Goal: Task Accomplishment & Management: Manage account settings

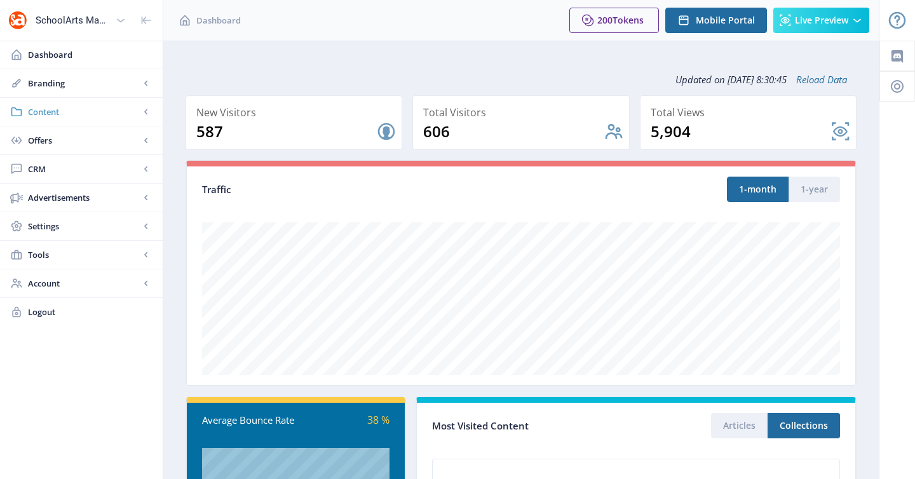
click at [70, 107] on span "Content" at bounding box center [84, 112] width 112 height 13
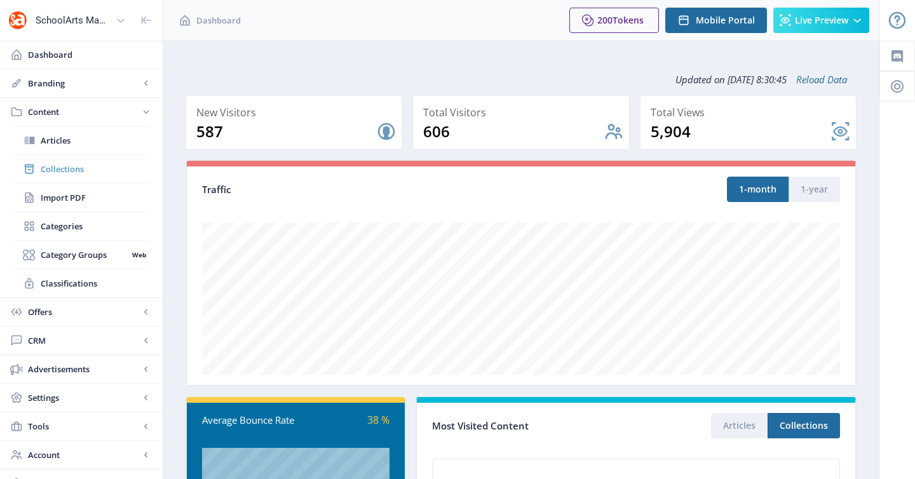
click at [71, 167] on span "Collections" at bounding box center [95, 169] width 109 height 13
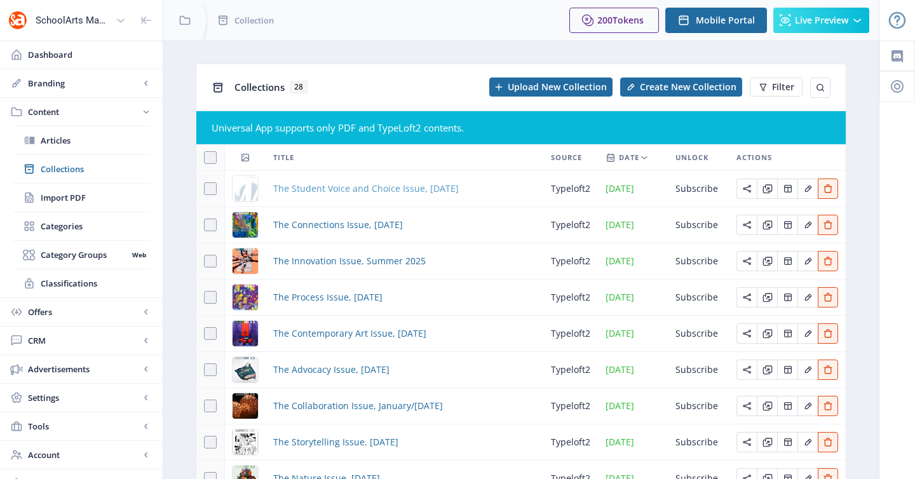
click at [310, 189] on span "The Student Voice and Choice Issue, [DATE]" at bounding box center [366, 188] width 186 height 15
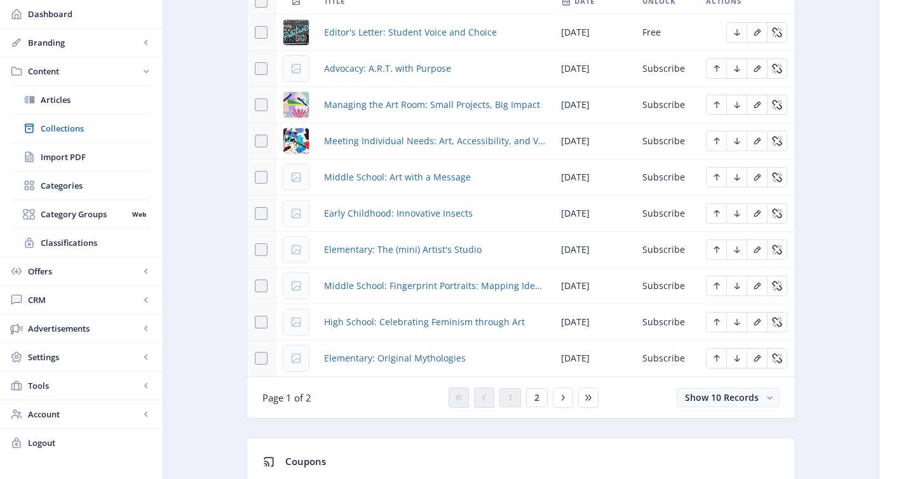
scroll to position [690, 0]
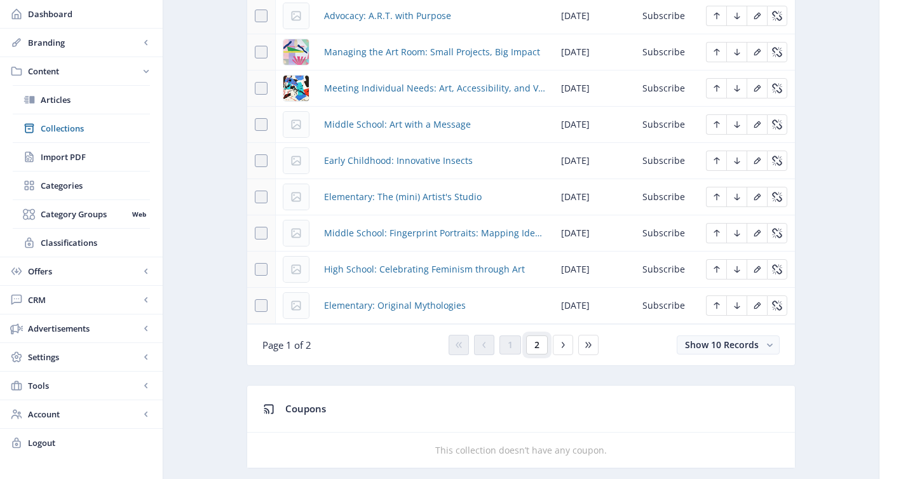
click at [538, 349] on span "2" at bounding box center [537, 345] width 5 height 10
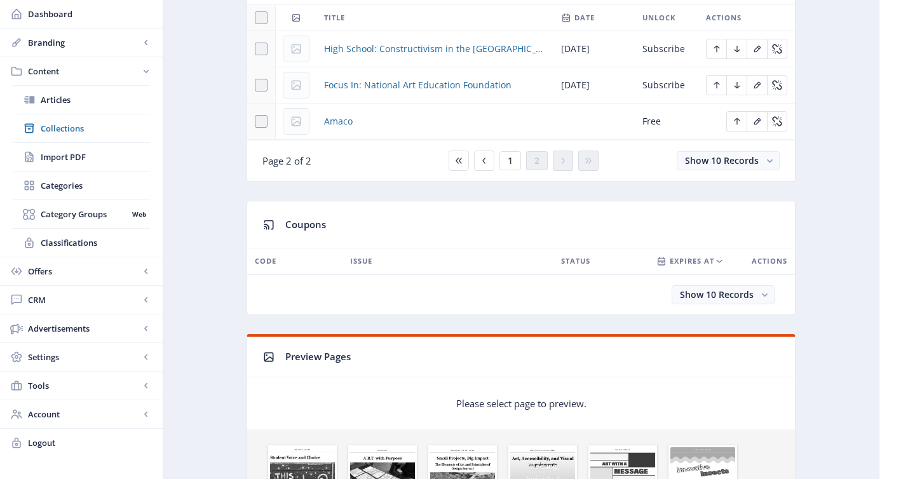
scroll to position [500, 0]
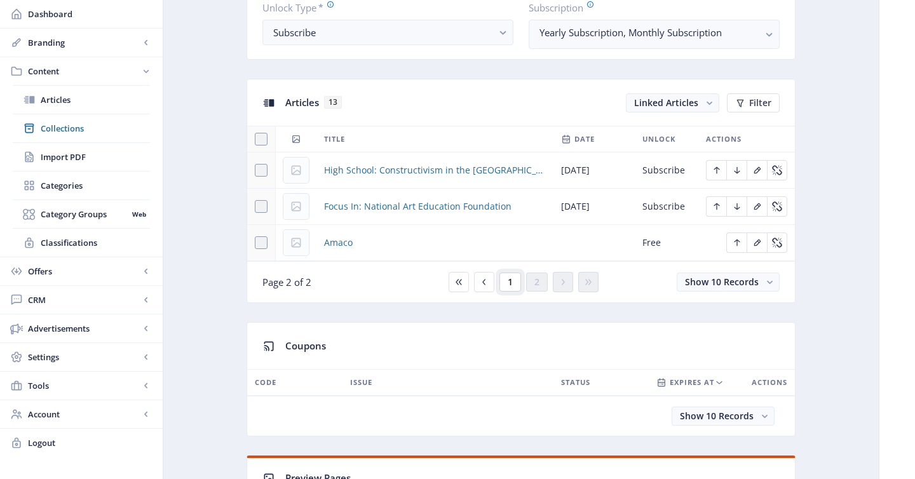
click at [512, 282] on span "1" at bounding box center [510, 282] width 5 height 10
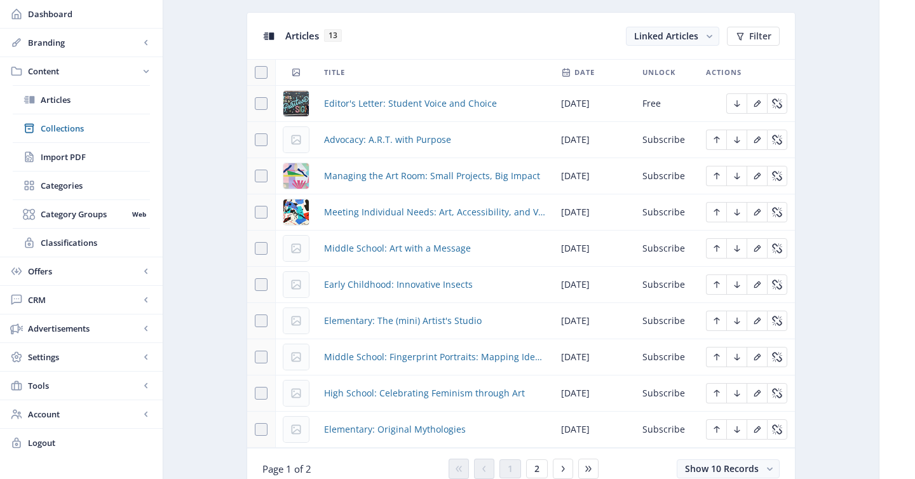
scroll to position [567, 0]
click at [58, 100] on span "Articles" at bounding box center [95, 99] width 109 height 13
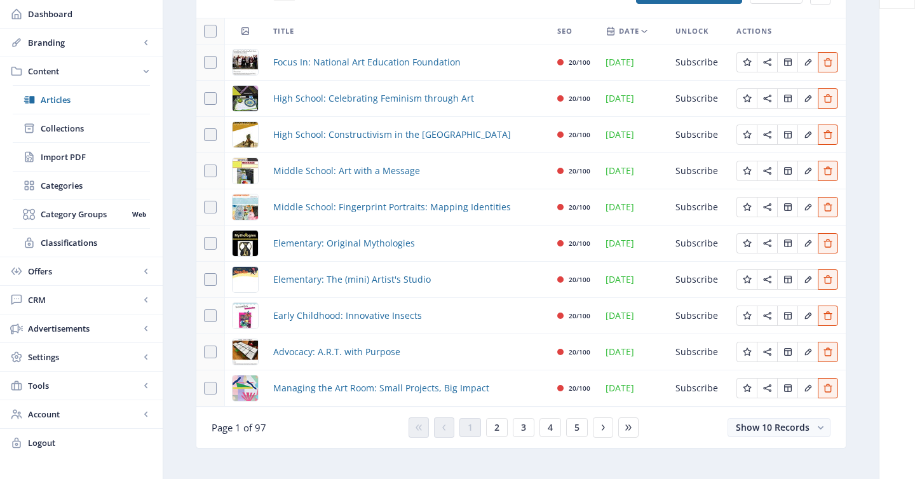
scroll to position [107, 0]
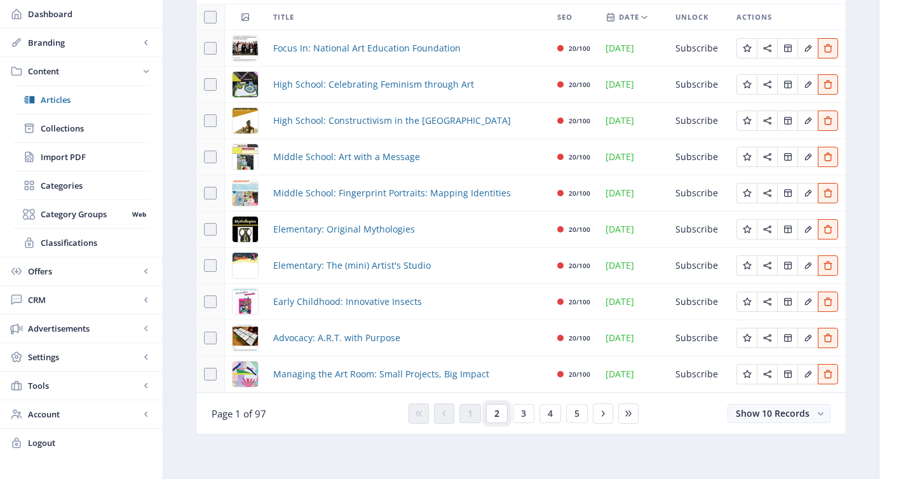
click at [504, 411] on button "2" at bounding box center [497, 413] width 22 height 19
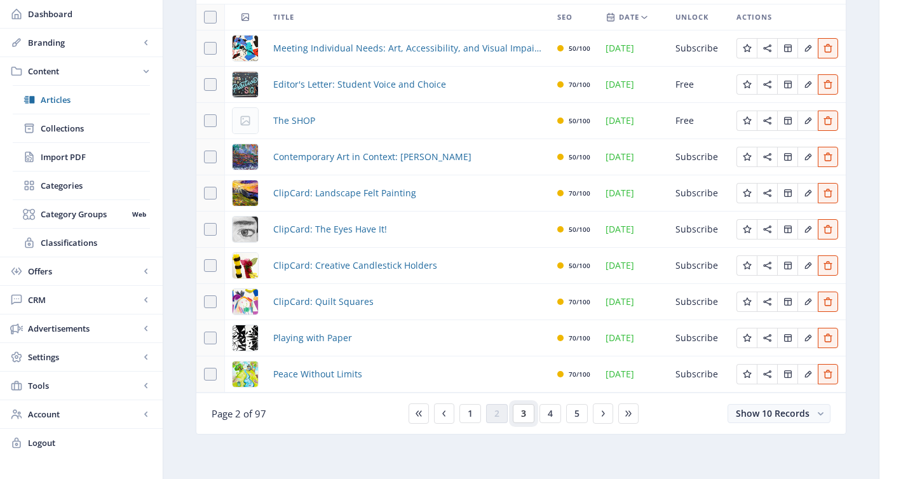
click at [529, 413] on button "3" at bounding box center [524, 413] width 22 height 19
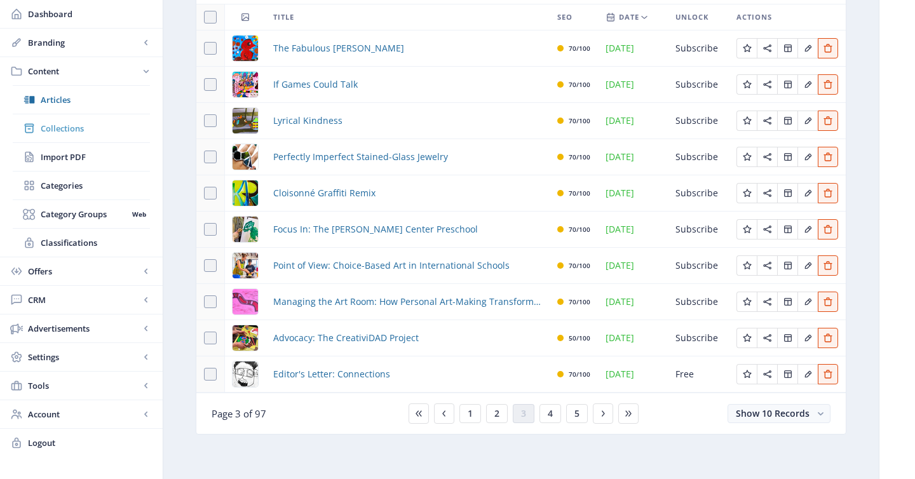
click at [79, 124] on span "Collections" at bounding box center [95, 128] width 109 height 13
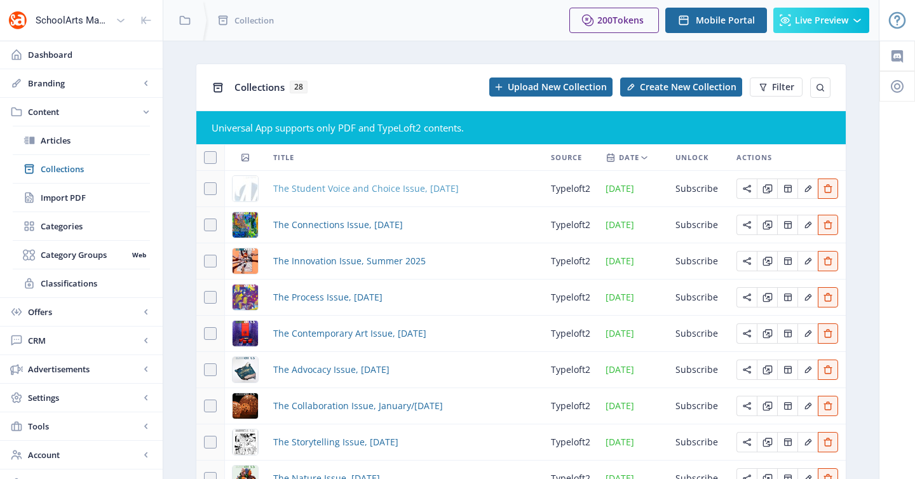
click at [377, 189] on span "The Student Voice and Choice Issue, [DATE]" at bounding box center [366, 188] width 186 height 15
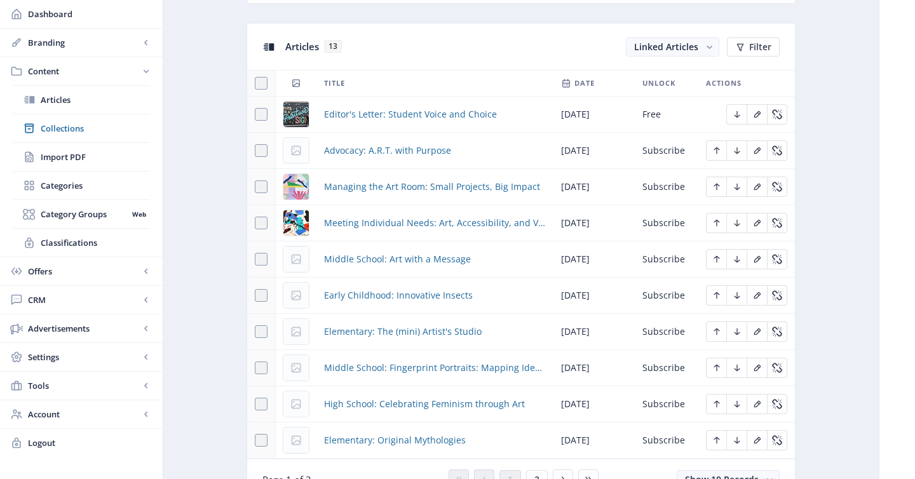
scroll to position [556, 0]
click at [370, 260] on span "Middle School: Art with a Message" at bounding box center [397, 258] width 147 height 15
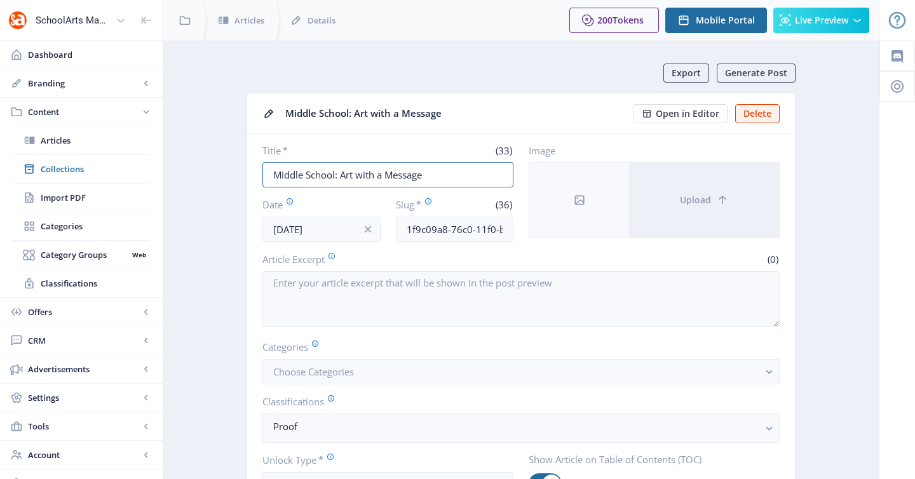
drag, startPoint x: 342, startPoint y: 177, endPoint x: 245, endPoint y: 169, distance: 97.5
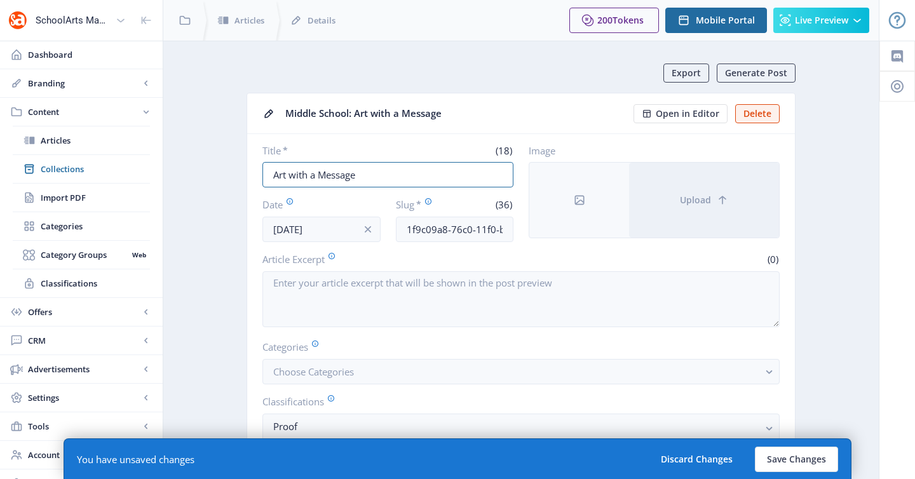
type input "Art with a Message"
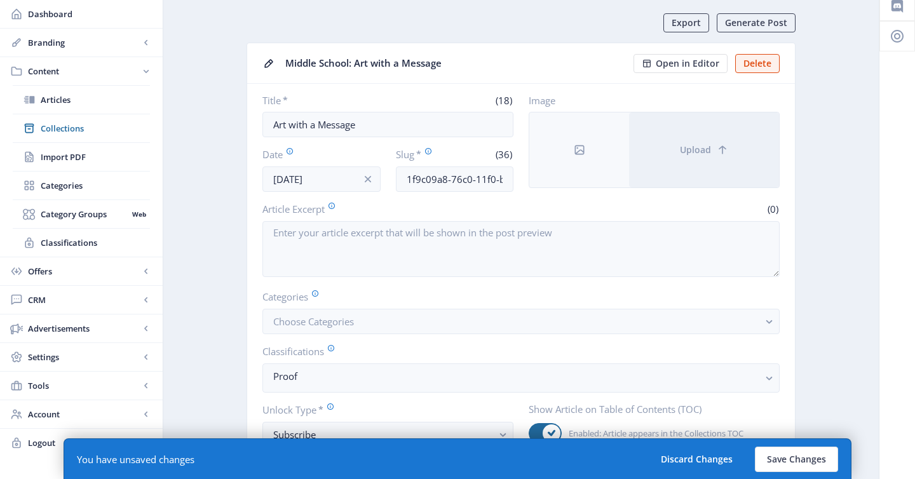
scroll to position [90, 0]
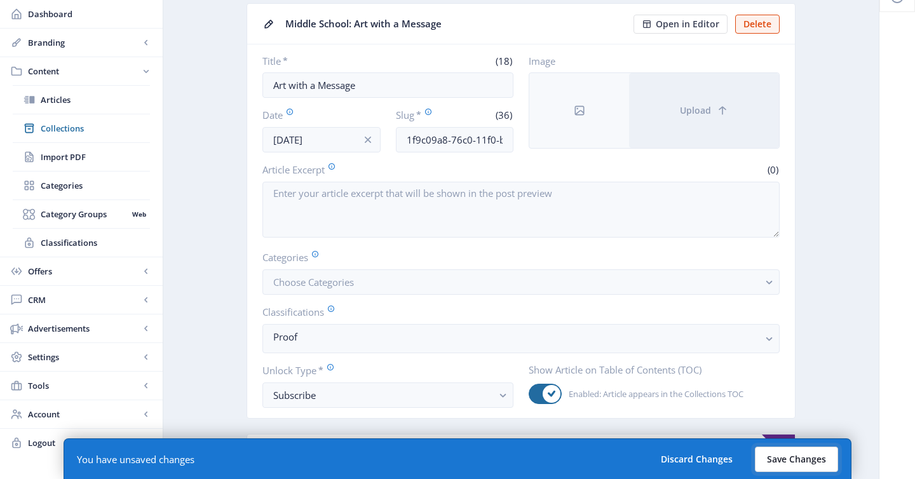
click at [809, 458] on button "Save Changes" at bounding box center [796, 459] width 83 height 25
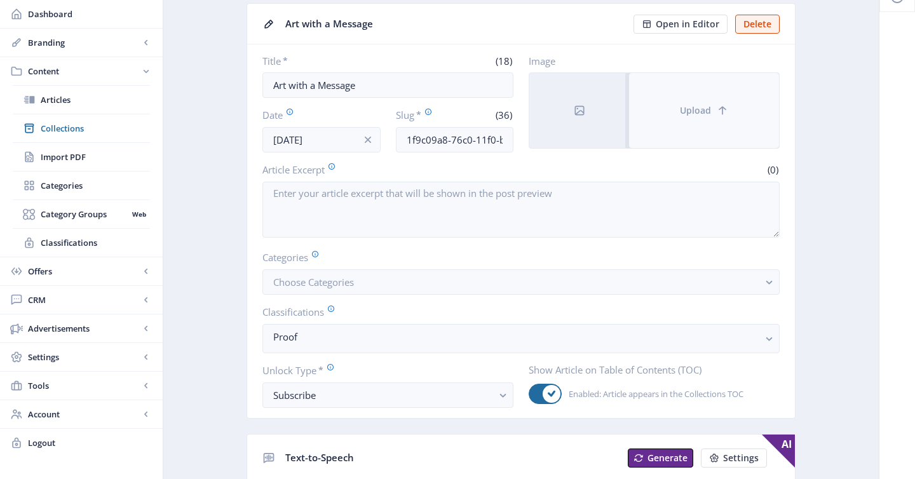
click at [683, 116] on span "Upload" at bounding box center [695, 111] width 31 height 10
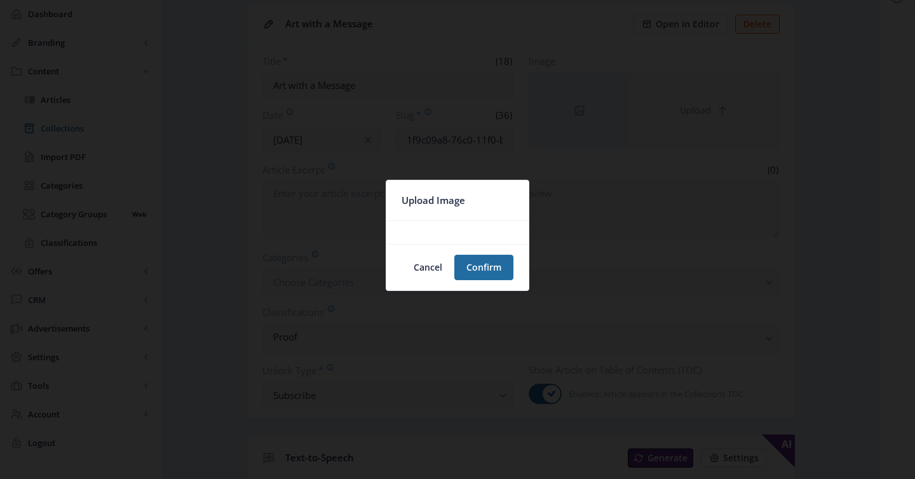
scroll to position [0, 0]
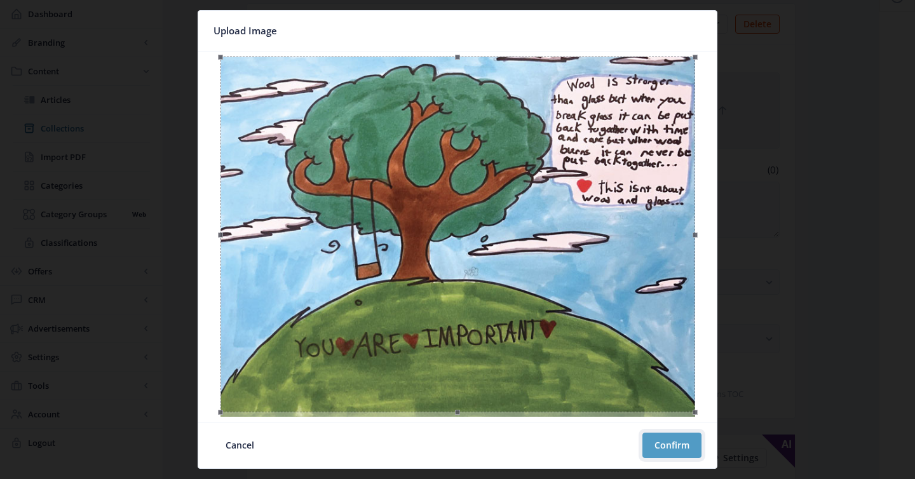
click at [667, 439] on button "Confirm" at bounding box center [672, 445] width 59 height 25
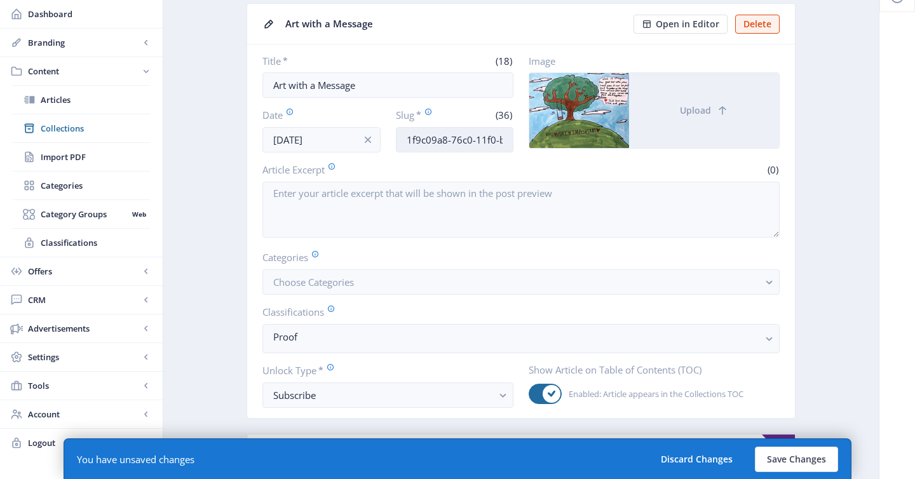
click at [470, 135] on input "1f9c09a8-76c0-11f0-bd64-4201ac1fa005" at bounding box center [455, 139] width 118 height 25
click at [492, 140] on input "middle-school-art-lesson-stained-glass" at bounding box center [455, 139] width 118 height 25
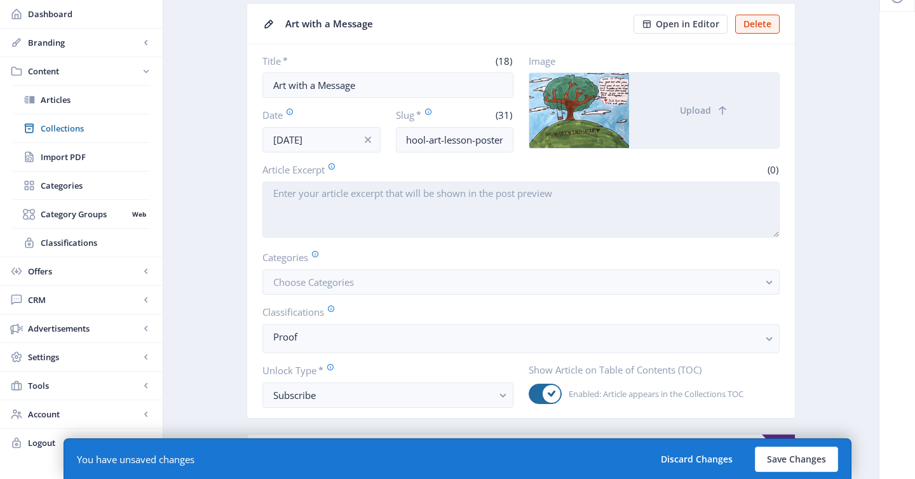
click at [521, 182] on textarea "Article Excerpt" at bounding box center [521, 210] width 517 height 56
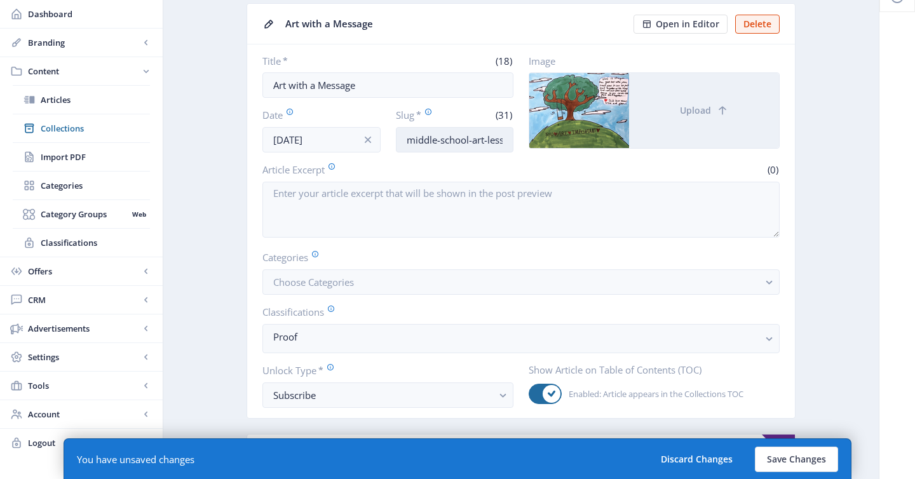
click at [484, 143] on input "middle-school-art-lesson-poster" at bounding box center [455, 139] width 118 height 25
click at [480, 141] on input "middle-school-art-lesson-poster" at bounding box center [455, 139] width 118 height 25
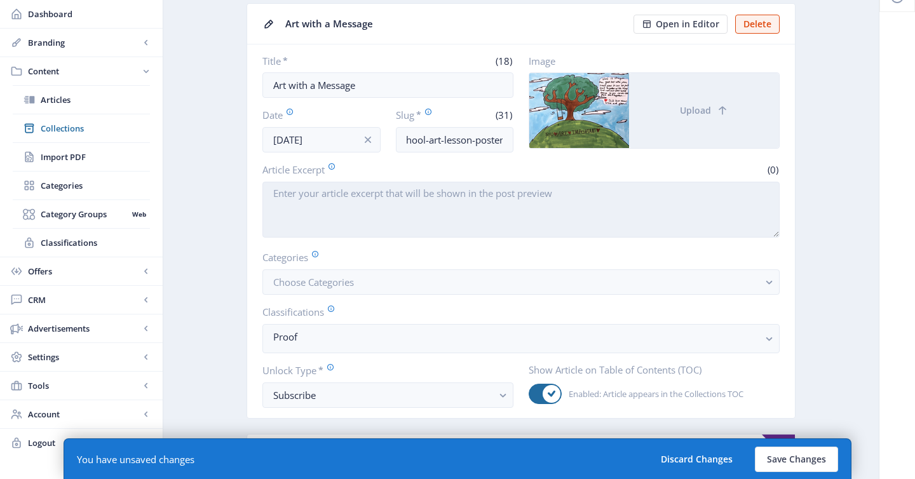
click at [453, 218] on textarea "Article Excerpt" at bounding box center [521, 210] width 517 height 56
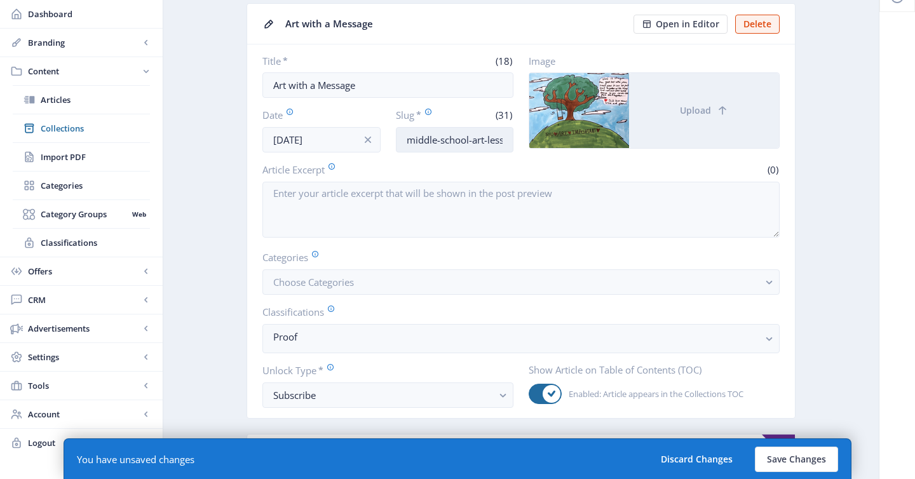
click at [460, 144] on input "middle-school-art-lesson-poster" at bounding box center [455, 139] width 118 height 25
click at [700, 460] on button "Discard Changes" at bounding box center [697, 459] width 96 height 25
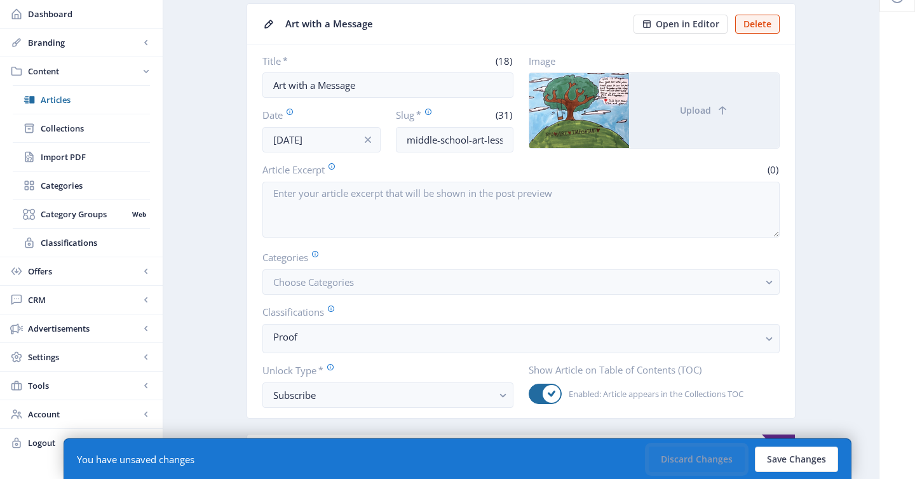
type input "1f9c09a8-76c0-11f0-bd64-4201ac1fa005"
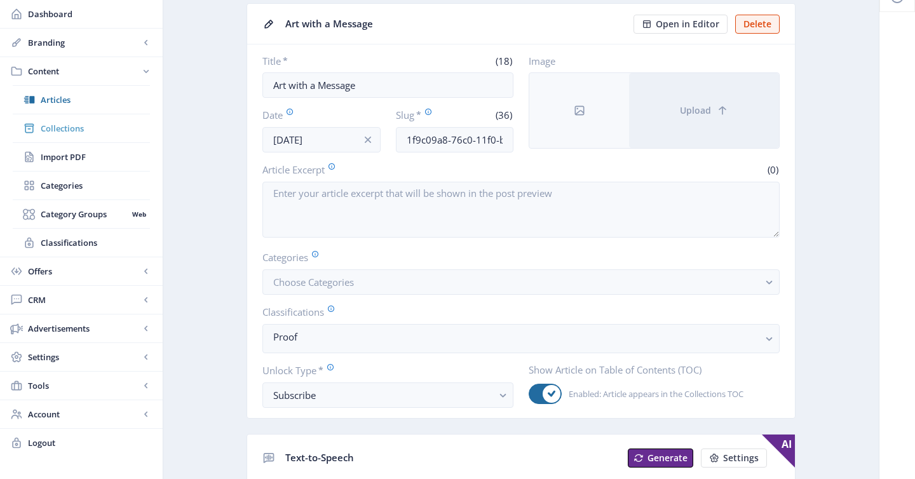
click at [75, 126] on span "Collections" at bounding box center [95, 128] width 109 height 13
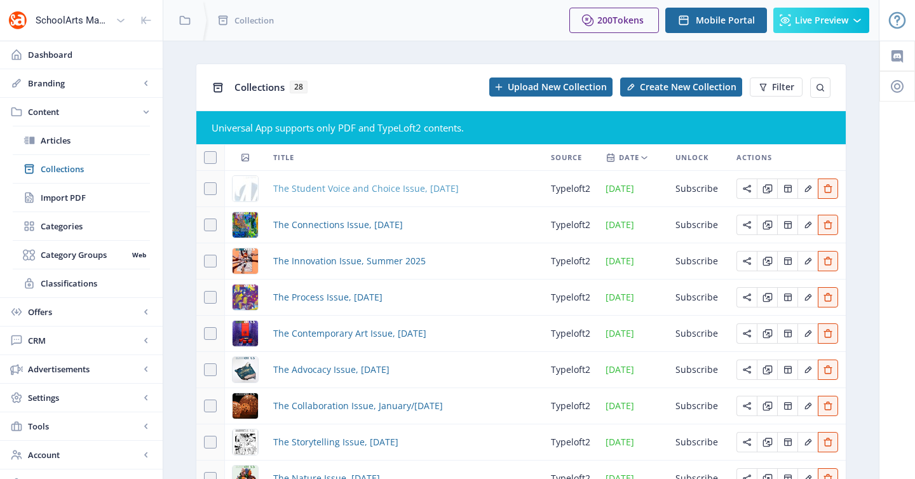
click at [317, 185] on span "The Student Voice and Choice Issue, [DATE]" at bounding box center [366, 188] width 186 height 15
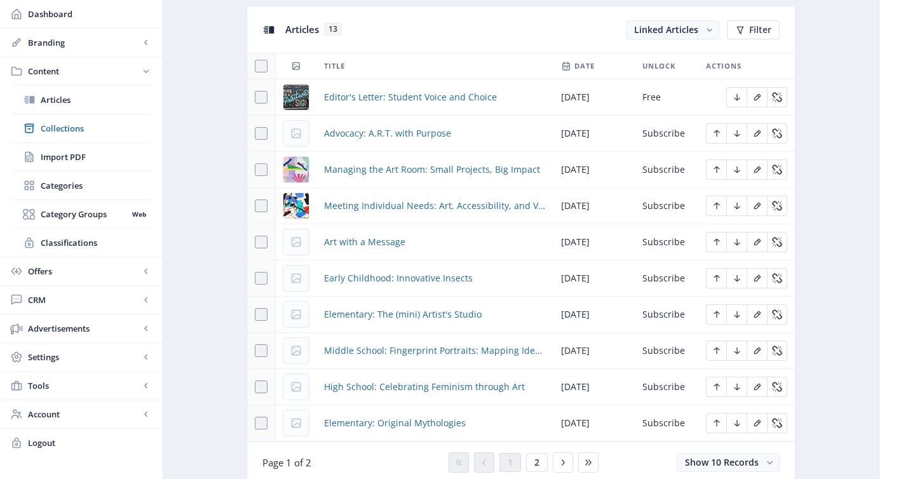
scroll to position [614, 0]
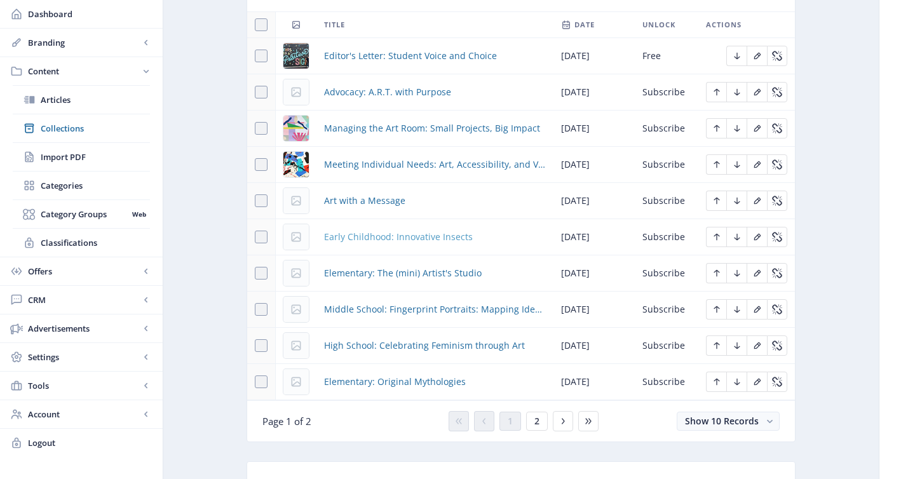
click at [430, 238] on span "Early Childhood: Innovative Insects" at bounding box center [398, 236] width 149 height 15
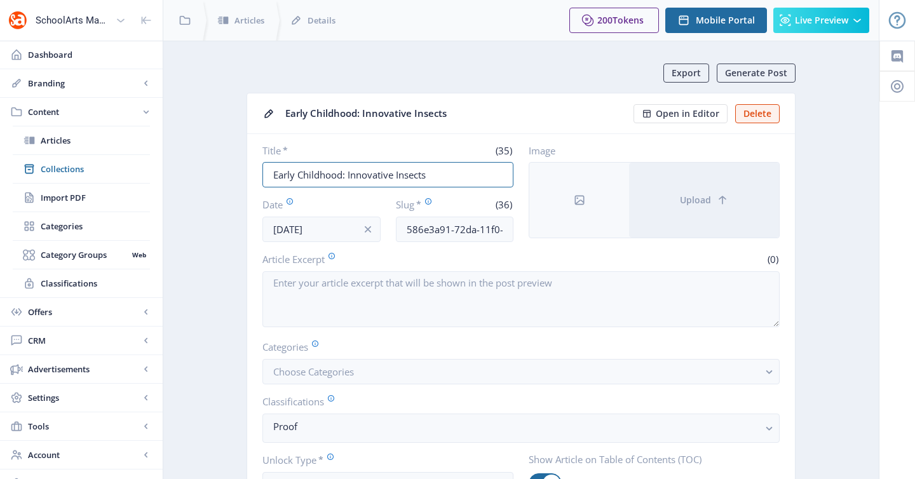
drag, startPoint x: 348, startPoint y: 175, endPoint x: 176, endPoint y: 155, distance: 173.4
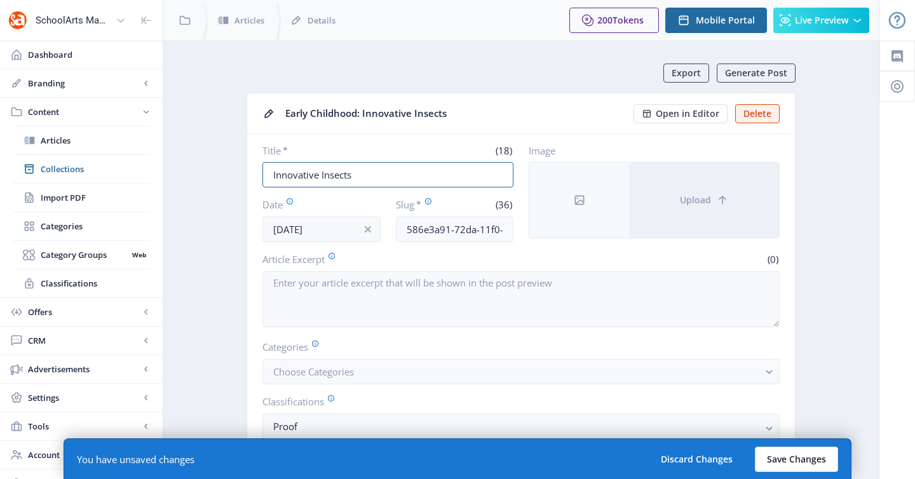
type input "Innovative Insects"
click at [789, 460] on button "Save Changes" at bounding box center [796, 459] width 83 height 25
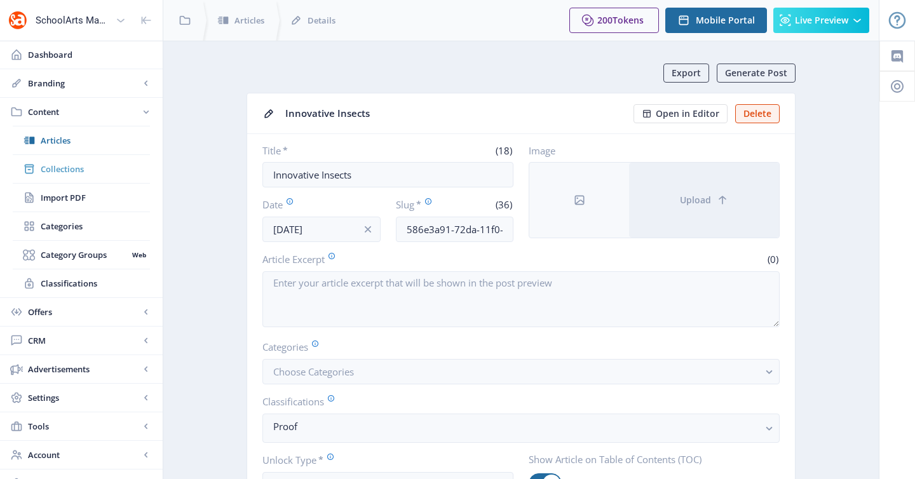
click at [74, 169] on span "Collections" at bounding box center [95, 169] width 109 height 13
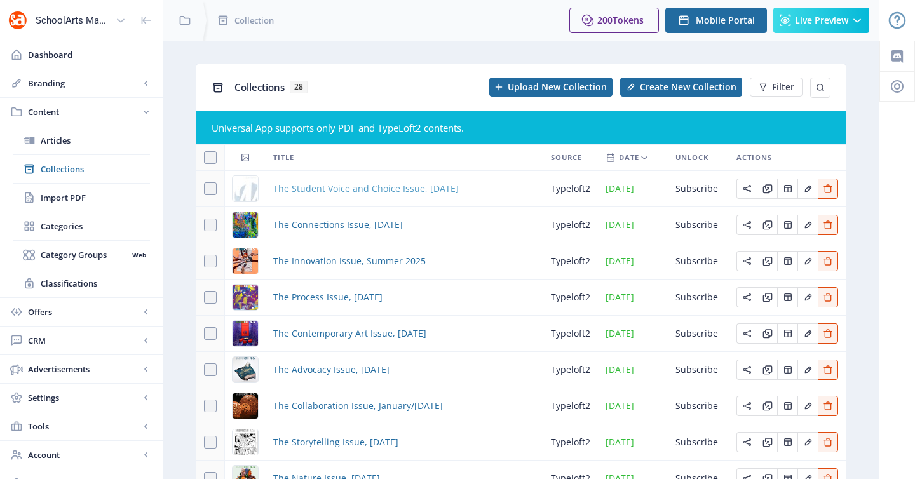
click at [343, 188] on span "The Student Voice and Choice Issue, [DATE]" at bounding box center [366, 188] width 186 height 15
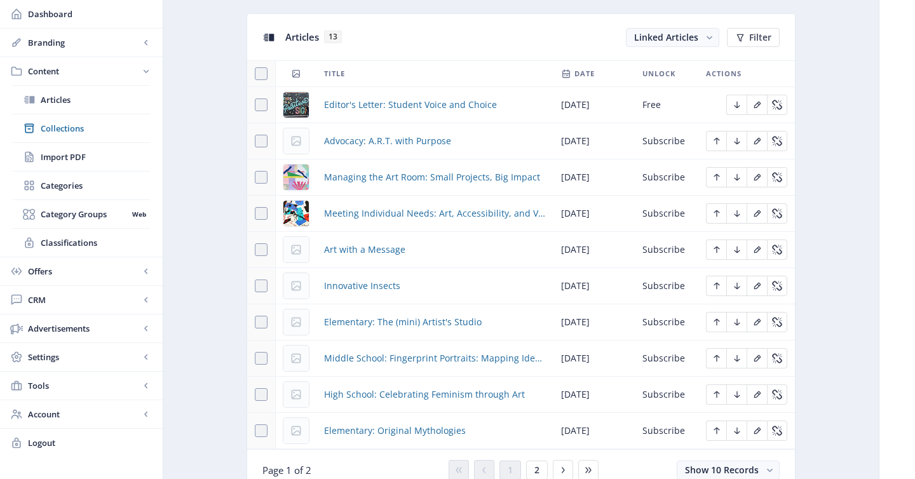
scroll to position [566, 0]
click at [392, 322] on span "Elementary: The (mini) Artist's Studio" at bounding box center [403, 321] width 158 height 15
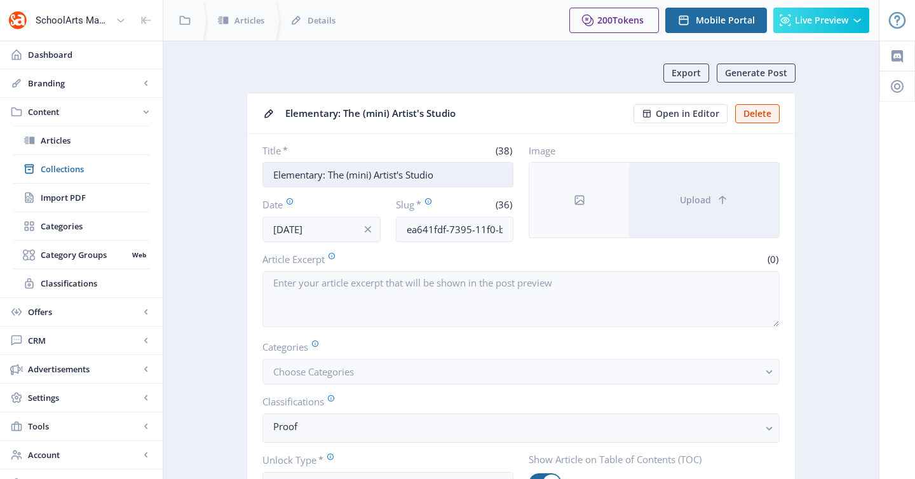
click at [329, 175] on input "Elementary: The (mini) Artist's Studio" at bounding box center [388, 174] width 251 height 25
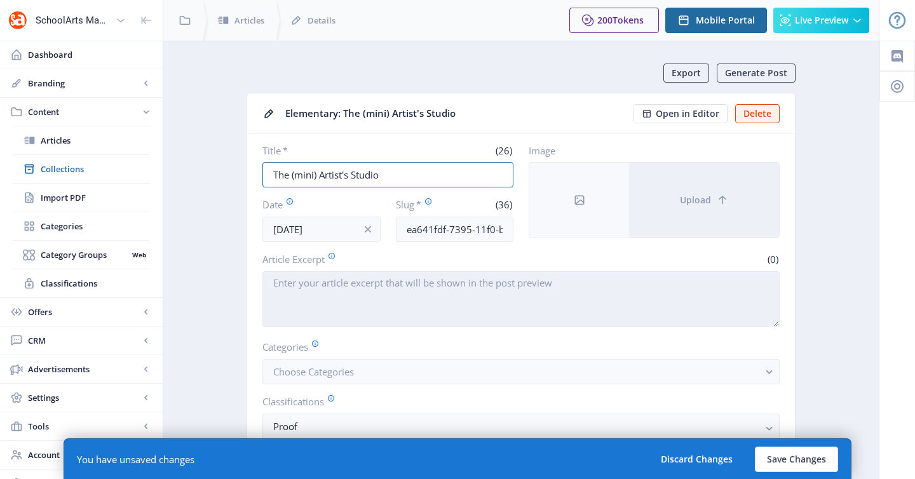
scroll to position [659, 0]
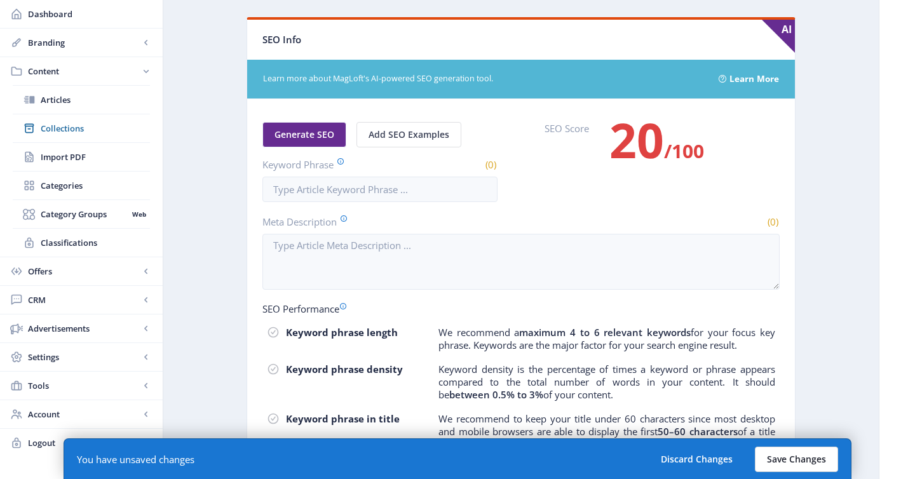
type input "The (mini) Artist's Studio"
click at [807, 472] on button "Save Changes" at bounding box center [796, 459] width 83 height 25
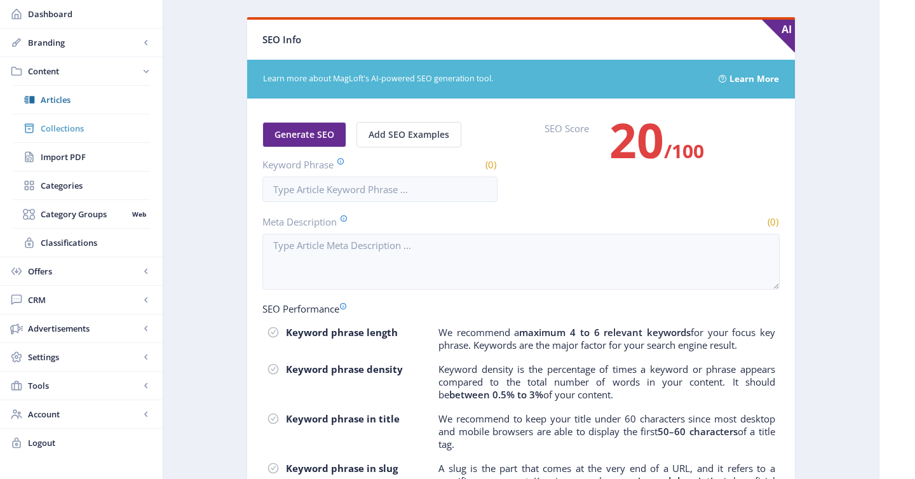
click at [80, 139] on link "Collections" at bounding box center [81, 128] width 137 height 28
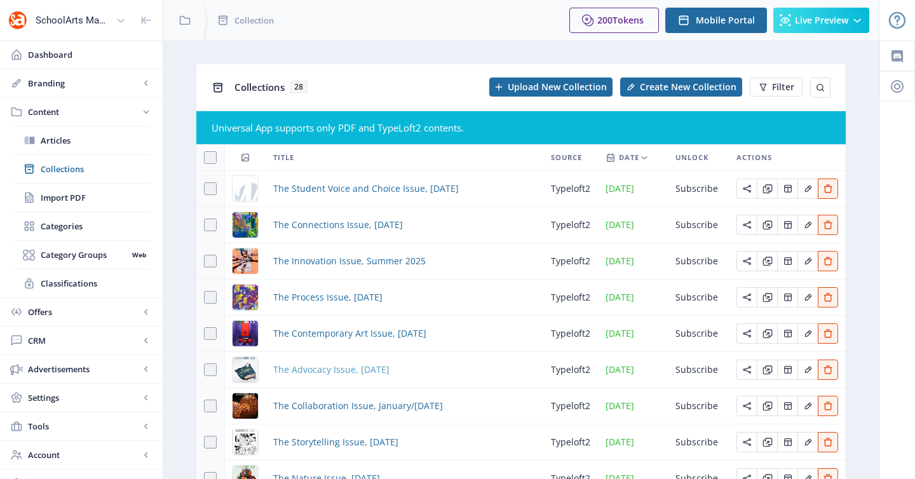
scroll to position [140, 0]
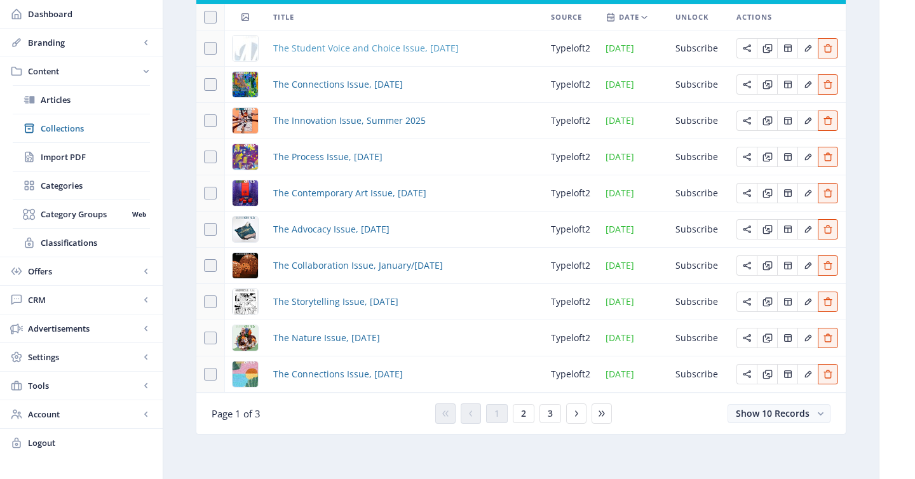
click at [350, 55] on span "The Student Voice and Choice Issue, [DATE]" at bounding box center [366, 48] width 186 height 15
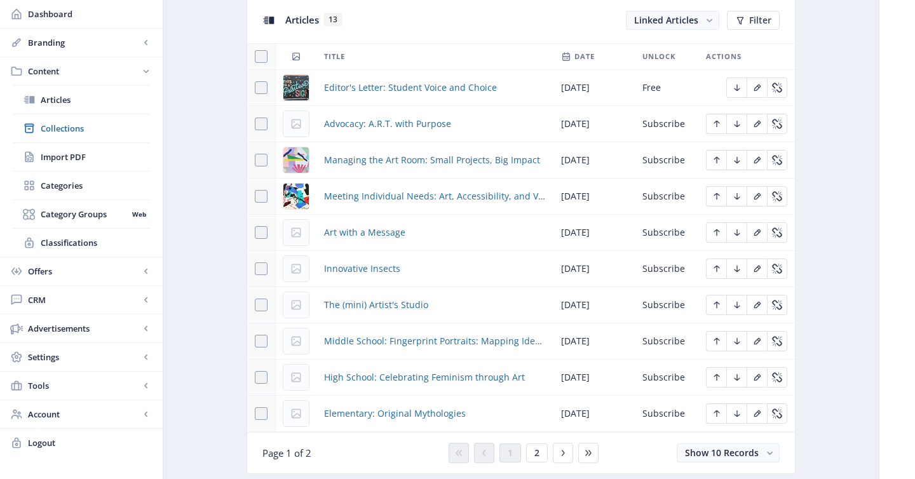
scroll to position [583, 0]
click at [410, 343] on span "Middle School: Fingerprint Portraits: Mapping Identities" at bounding box center [435, 340] width 222 height 15
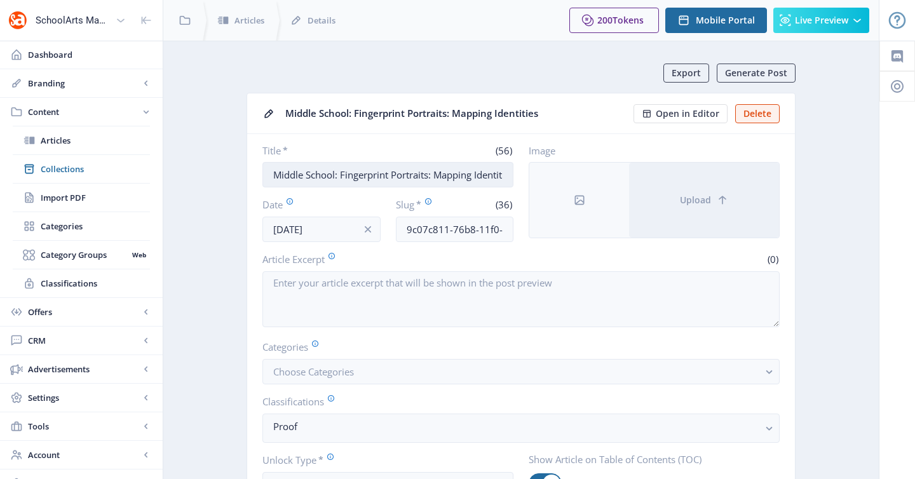
click at [341, 172] on input "Middle School: Fingerprint Portraits: Mapping Identities" at bounding box center [388, 174] width 251 height 25
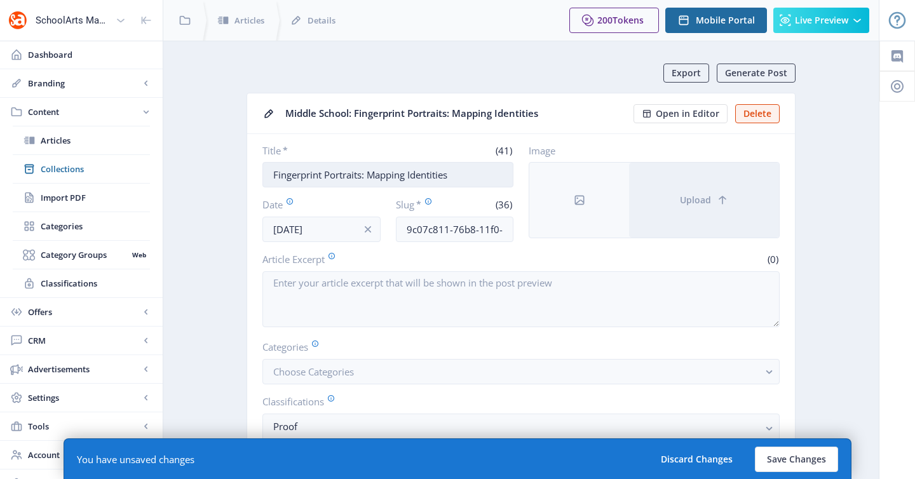
click at [486, 181] on input "Fingerprint Portraits: Mapping Identities" at bounding box center [388, 174] width 251 height 25
type input "Fingerprint Portraits"
click at [795, 463] on button "Save Changes" at bounding box center [796, 459] width 83 height 25
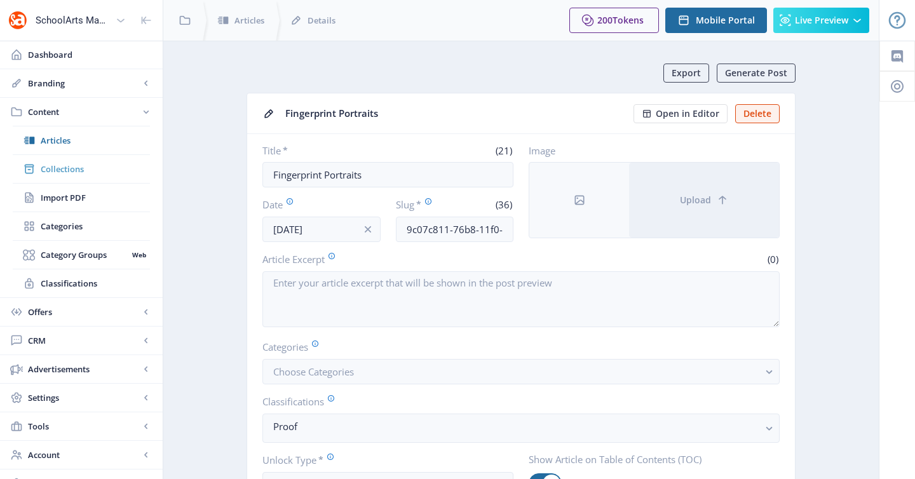
click at [85, 172] on span "Collections" at bounding box center [95, 169] width 109 height 13
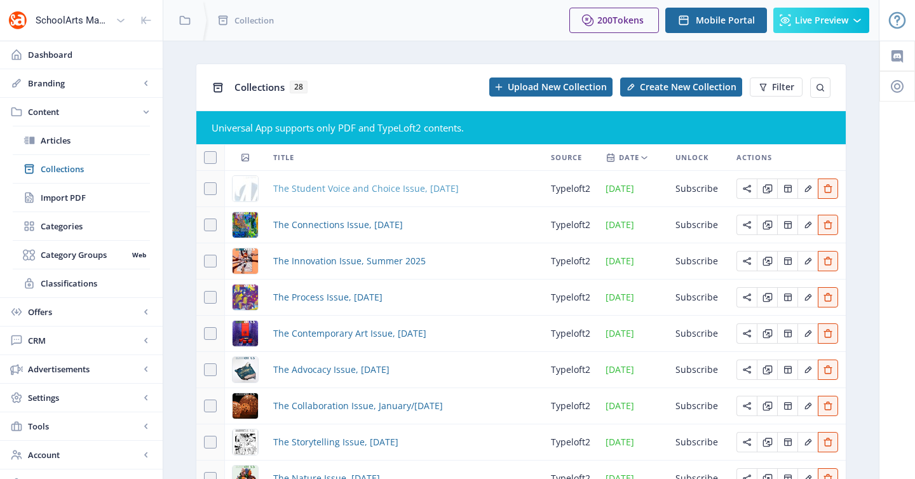
click at [363, 187] on span "The Student Voice and Choice Issue, [DATE]" at bounding box center [366, 188] width 186 height 15
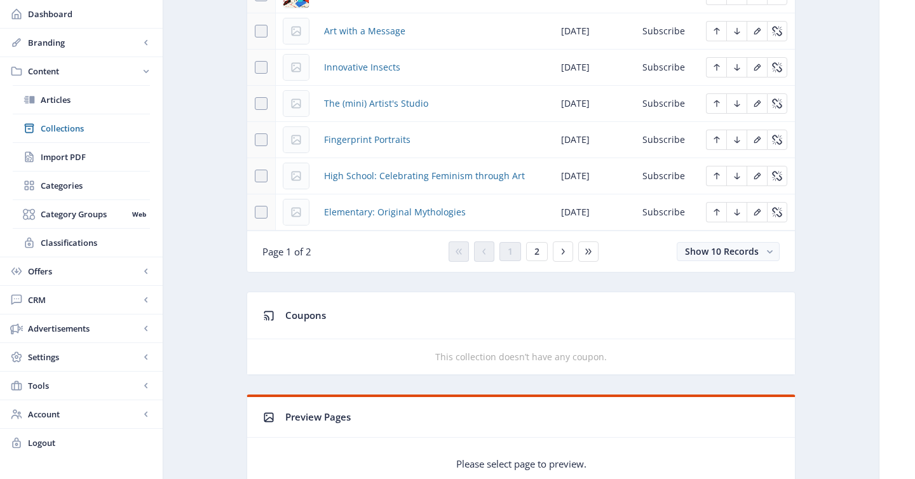
scroll to position [782, 0]
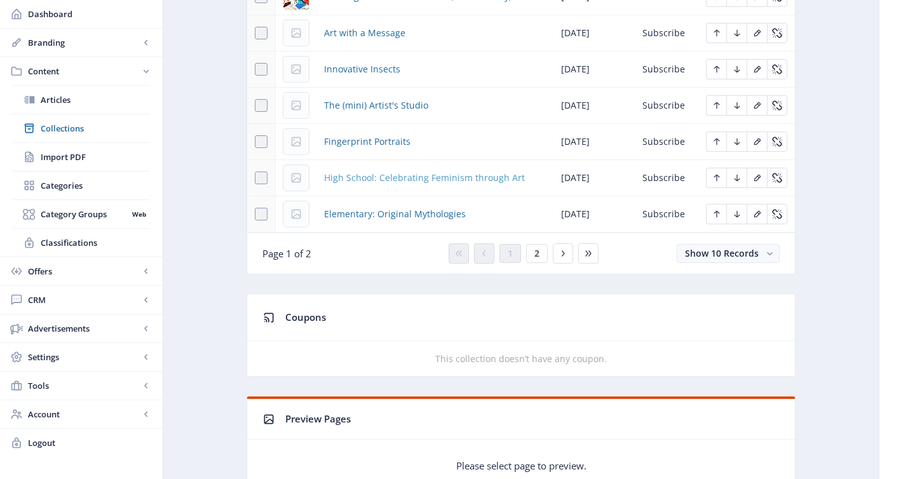
click at [392, 175] on span "High School: Celebrating Feminism through Art" at bounding box center [424, 177] width 201 height 15
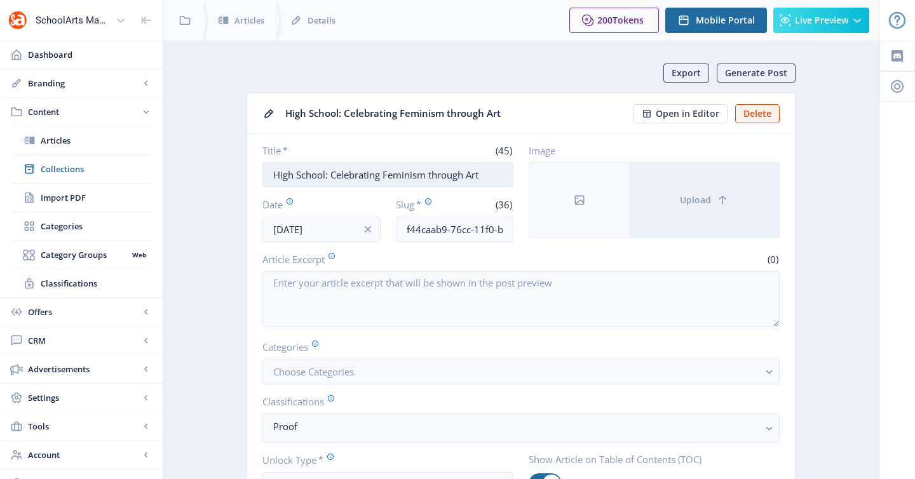
click at [331, 177] on input "High School: Celebrating Feminism through Art" at bounding box center [388, 174] width 251 height 25
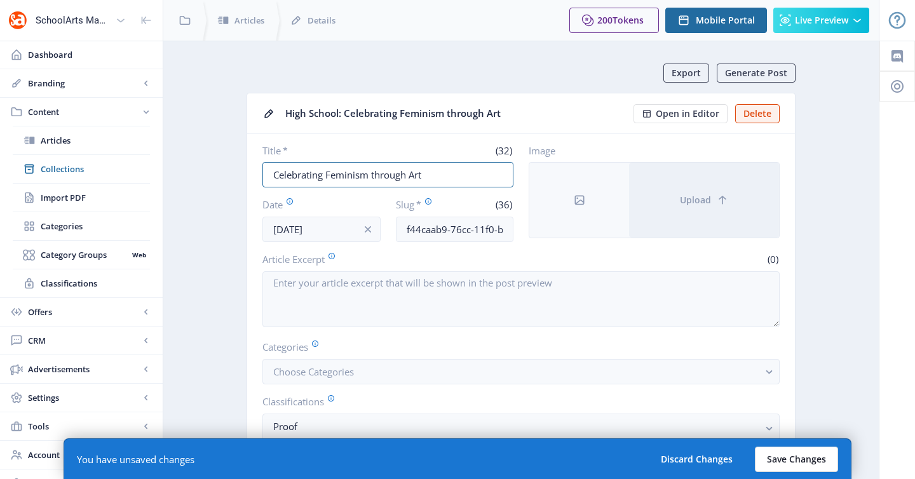
type input "Celebrating Feminism through Art"
click at [773, 465] on button "Save Changes" at bounding box center [796, 459] width 83 height 25
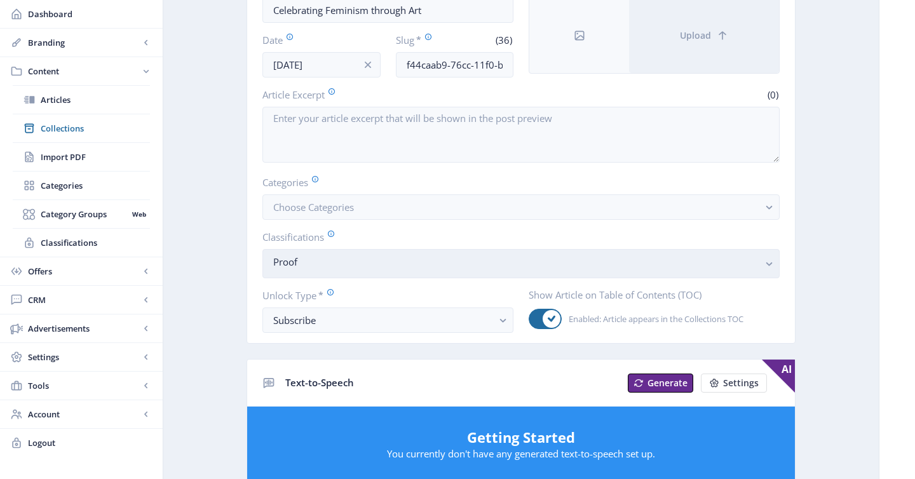
scroll to position [177, 0]
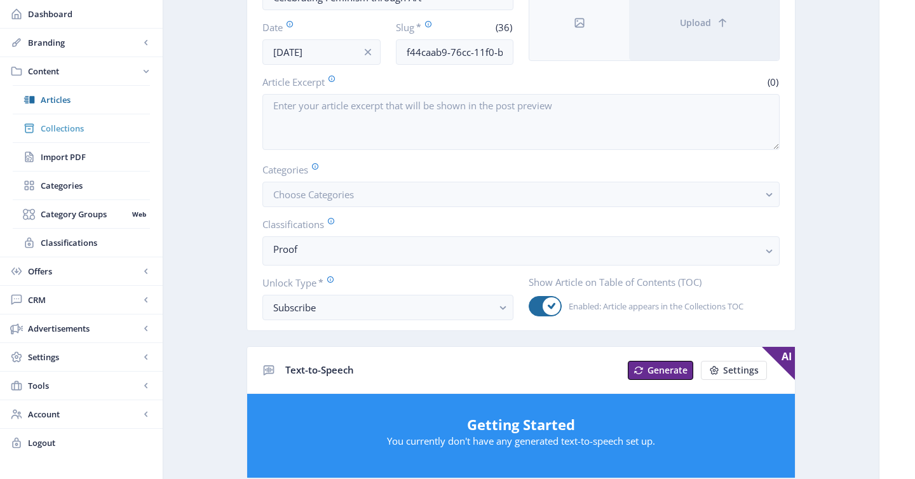
click at [71, 130] on span "Collections" at bounding box center [95, 128] width 109 height 13
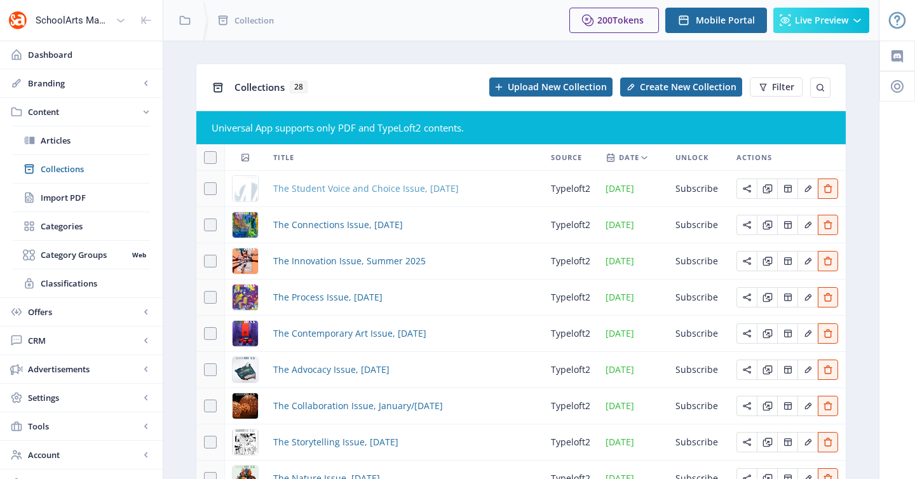
click at [373, 186] on span "The Student Voice and Choice Issue, [DATE]" at bounding box center [366, 188] width 186 height 15
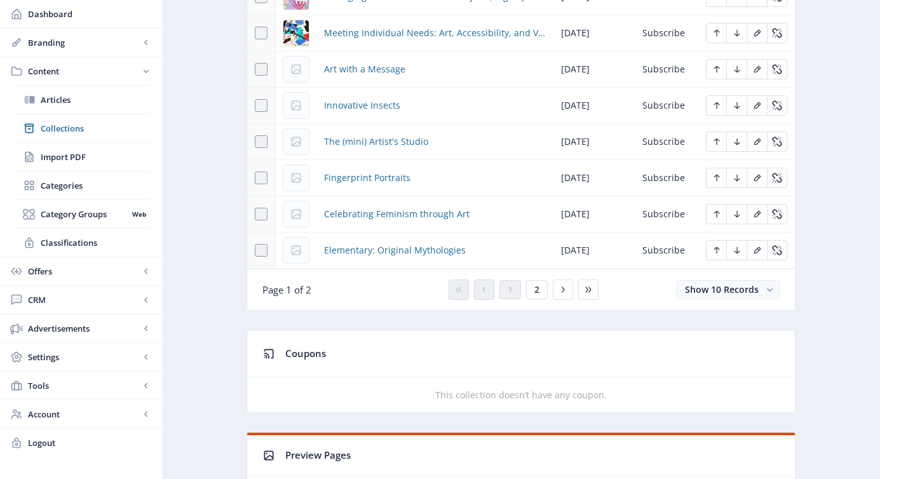
scroll to position [748, 0]
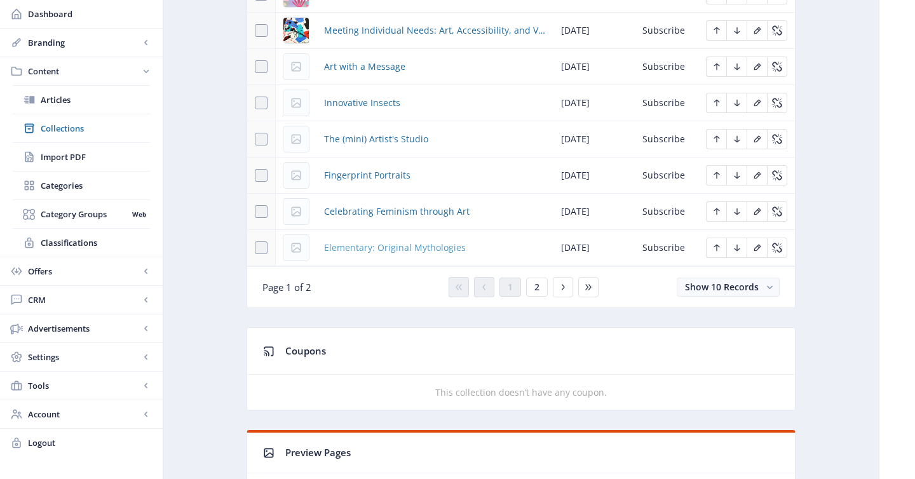
click at [421, 253] on span "Elementary: Original Mythologies" at bounding box center [395, 247] width 142 height 15
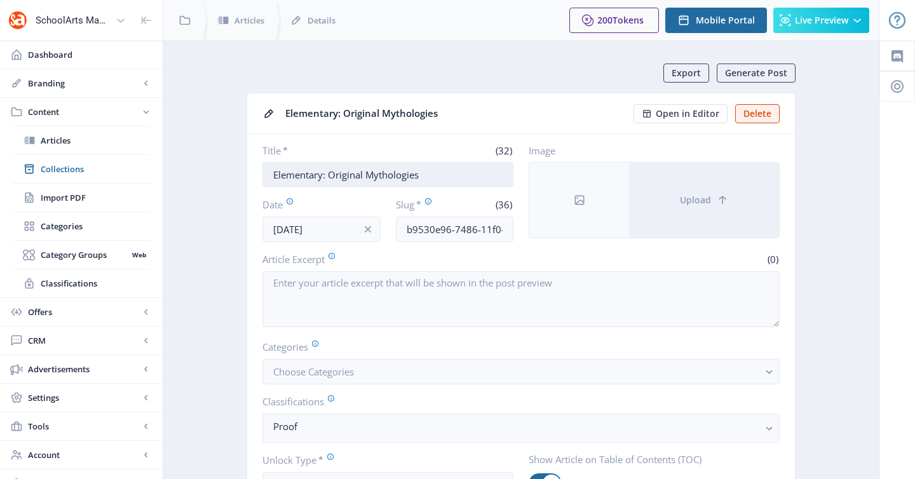
click at [330, 175] on input "Elementary: Original Mythologies" at bounding box center [388, 174] width 251 height 25
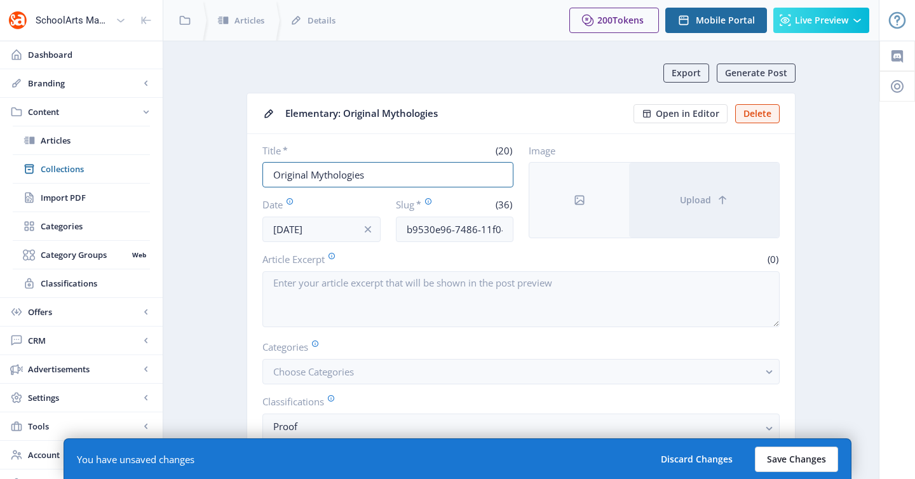
type input "Original Mythologies"
click at [773, 458] on button "Save Changes" at bounding box center [796, 459] width 83 height 25
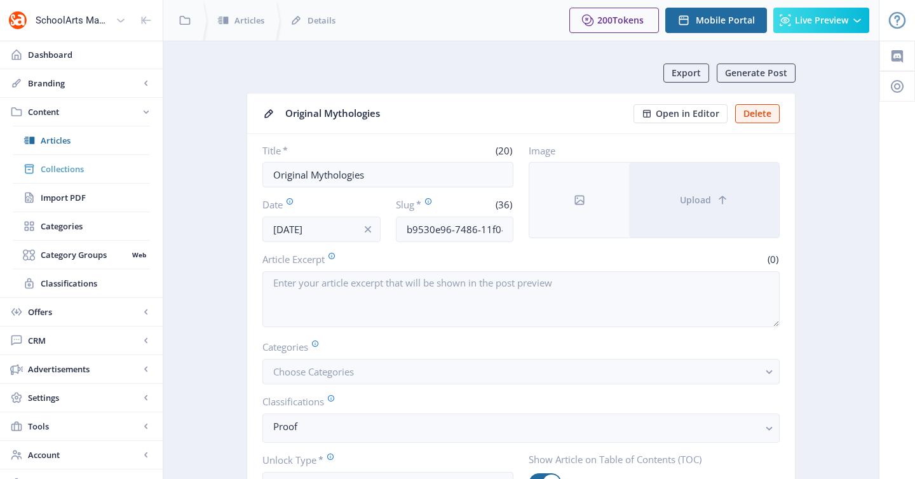
click at [102, 167] on span "Collections" at bounding box center [95, 169] width 109 height 13
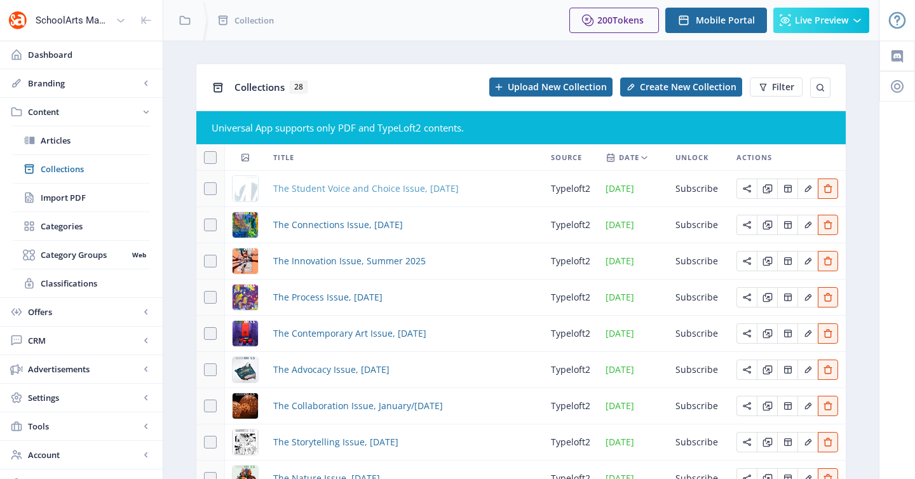
click at [378, 187] on span "The Student Voice and Choice Issue, [DATE]" at bounding box center [366, 188] width 186 height 15
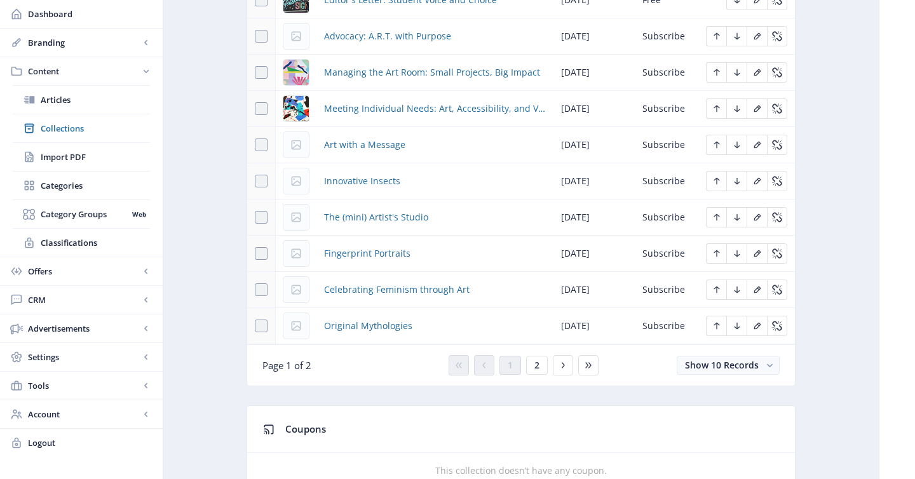
scroll to position [671, 0]
click at [537, 369] on span "2" at bounding box center [537, 365] width 5 height 10
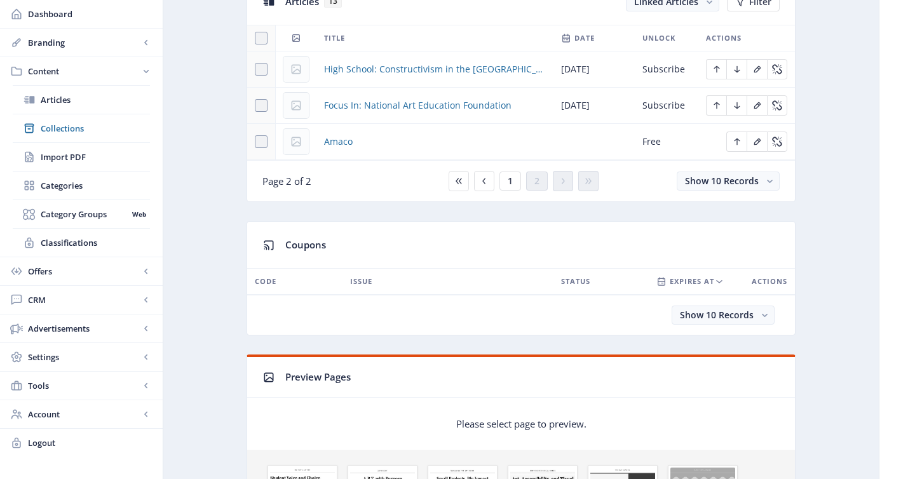
scroll to position [467, 0]
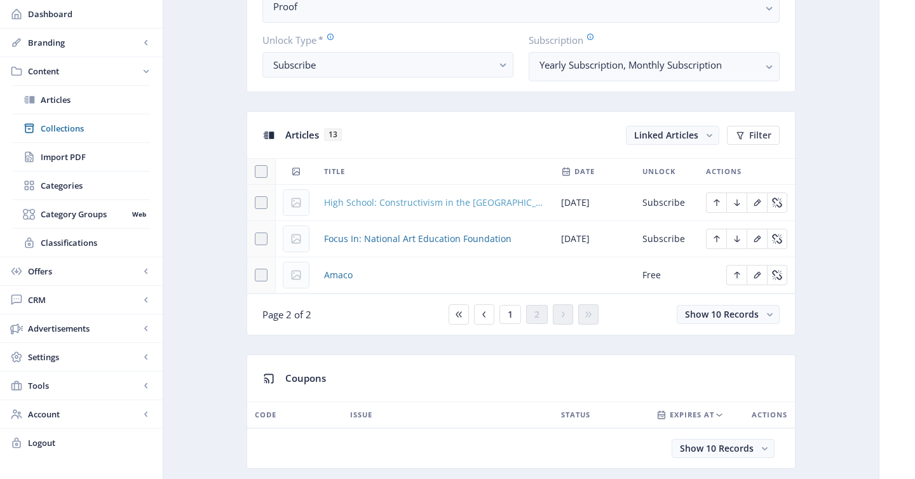
click at [383, 208] on span "High School: Constructivism in the [GEOGRAPHIC_DATA]" at bounding box center [435, 202] width 222 height 15
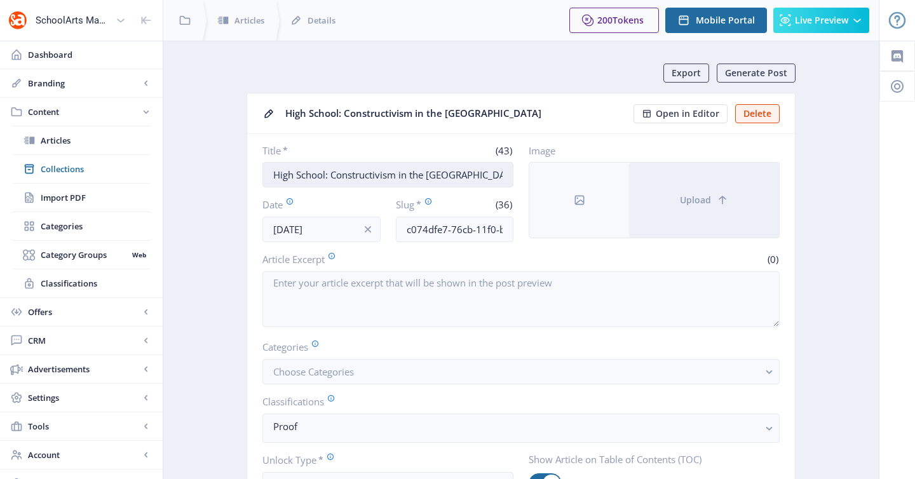
click at [334, 176] on input "High School: Constructivism in the [GEOGRAPHIC_DATA]" at bounding box center [388, 174] width 251 height 25
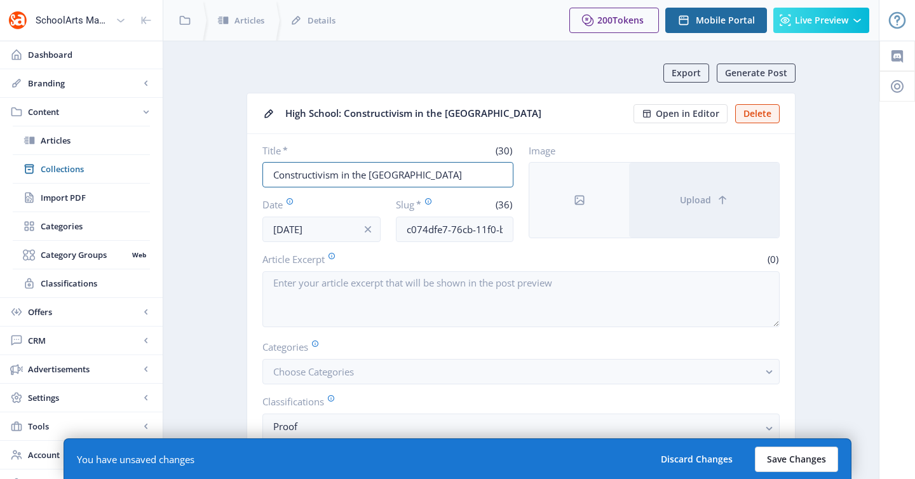
type input "Constructivism in the [GEOGRAPHIC_DATA]"
click at [813, 460] on button "Save Changes" at bounding box center [796, 459] width 83 height 25
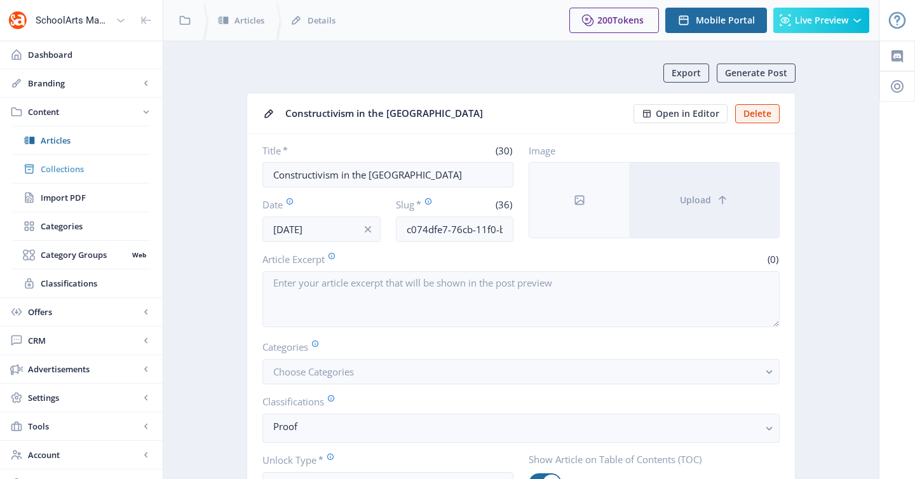
click at [65, 163] on span "Collections" at bounding box center [95, 169] width 109 height 13
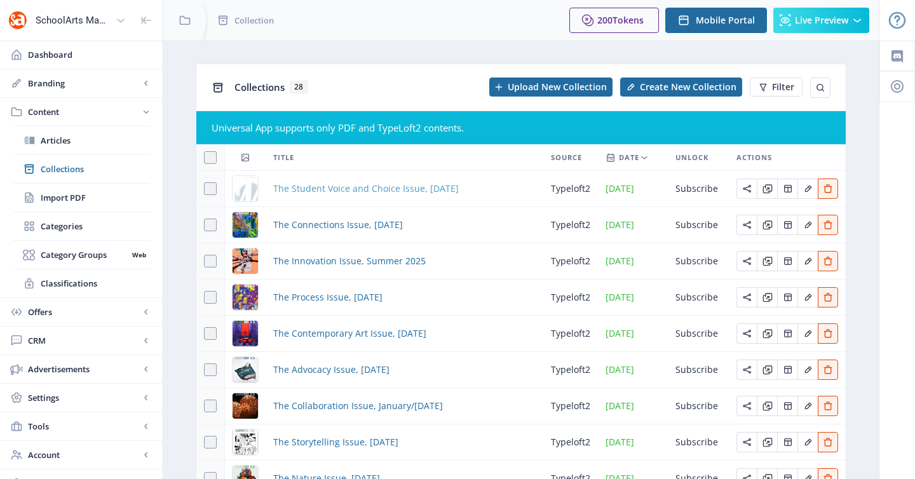
click at [369, 191] on span "The Student Voice and Choice Issue, [DATE]" at bounding box center [366, 188] width 186 height 15
